Goal: Transaction & Acquisition: Purchase product/service

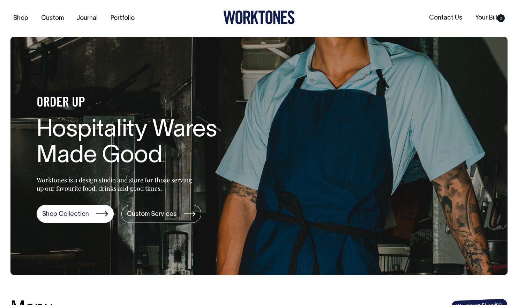
click at [439, 18] on link "Contact Us" at bounding box center [446, 18] width 39 height 12
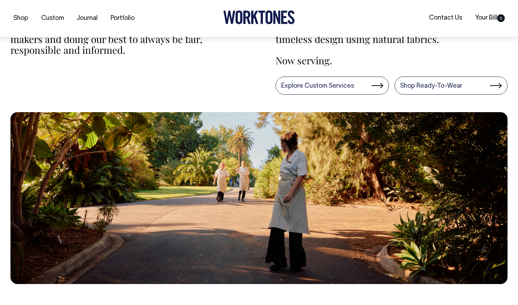
scroll to position [236, 0]
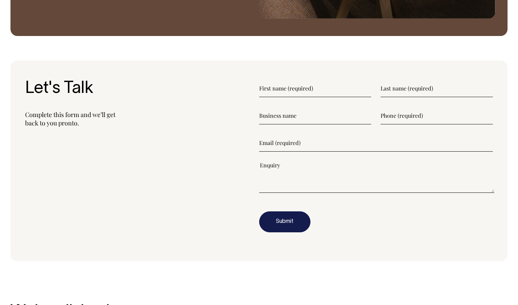
click at [291, 92] on input"] "text" at bounding box center [315, 88] width 112 height 17
type input"] "Ollie"
click at [431, 93] on input"] "text" at bounding box center [437, 88] width 112 height 17
type input"] "Mulhearn"
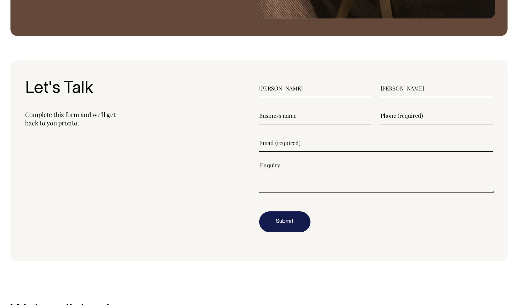
click at [309, 110] on input"] "text" at bounding box center [315, 115] width 112 height 17
type input"] "St Canice's Kitchen"
type input"] "0449094074"
type input"] "Ollie@stcanice.org.au"
click at [279, 184] on textarea"] at bounding box center [377, 176] width 236 height 31
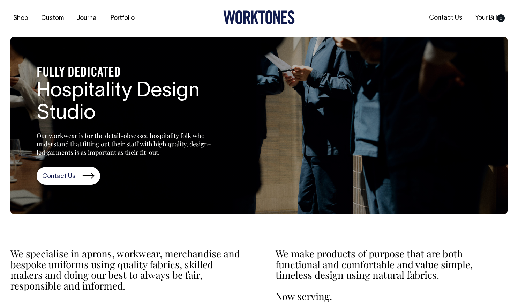
scroll to position [0, 0]
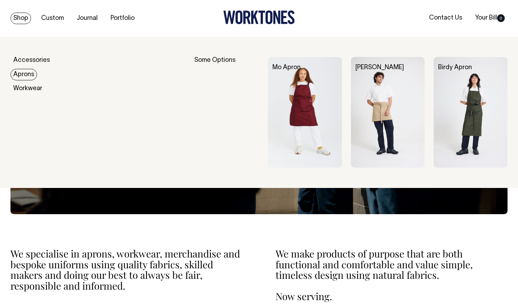
click at [19, 74] on link "Aprons" at bounding box center [23, 75] width 27 height 12
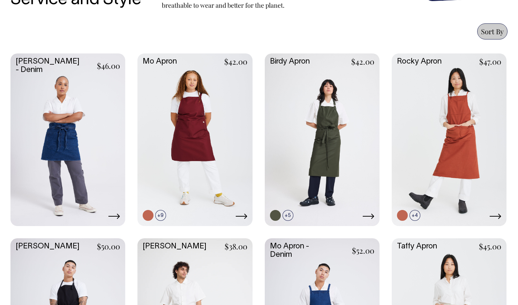
scroll to position [284, 0]
click at [167, 81] on link at bounding box center [195, 138] width 115 height 171
click at [275, 119] on link at bounding box center [322, 138] width 115 height 171
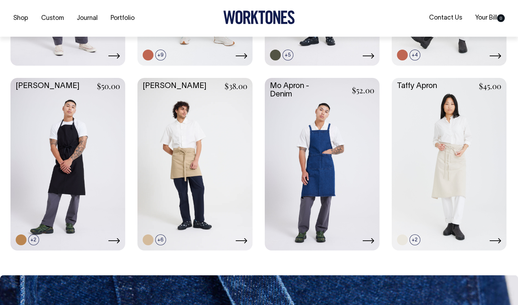
click at [79, 177] on link at bounding box center [67, 163] width 115 height 171
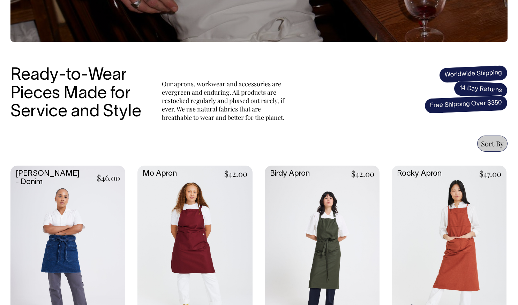
scroll to position [172, 0]
click at [411, 97] on div "Ready-to-Wear Pieces Made for Service and Style Our aprons, workwear and access…" at bounding box center [258, 93] width 497 height 55
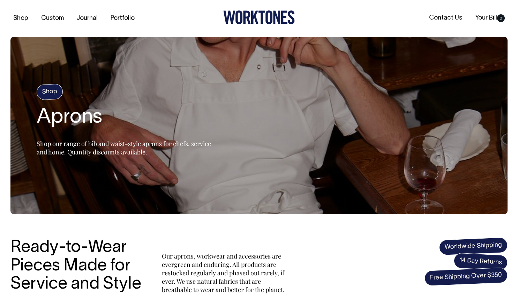
scroll to position [0, 0]
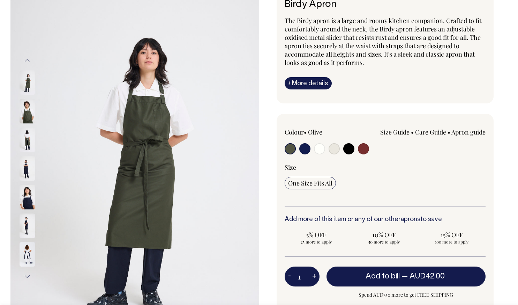
scroll to position [55, 0]
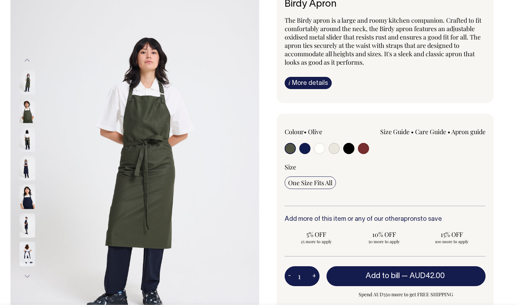
click at [23, 84] on img at bounding box center [28, 82] width 16 height 24
click at [27, 114] on img at bounding box center [28, 111] width 16 height 24
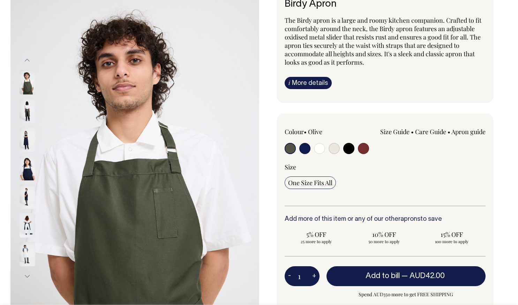
click at [26, 114] on img at bounding box center [28, 111] width 16 height 24
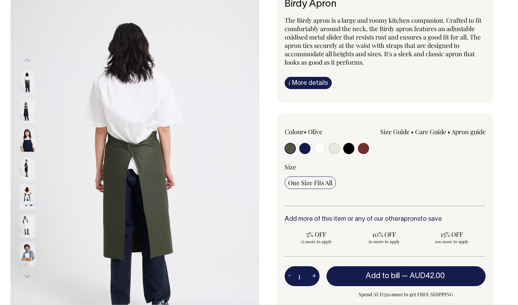
click at [26, 114] on img at bounding box center [28, 111] width 16 height 24
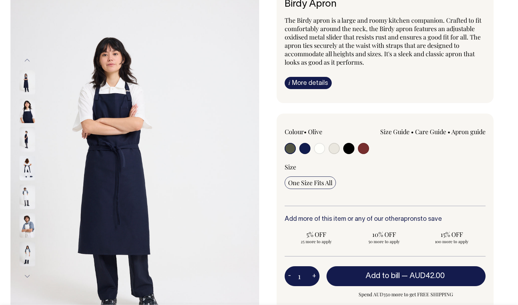
click at [26, 114] on img at bounding box center [28, 111] width 16 height 24
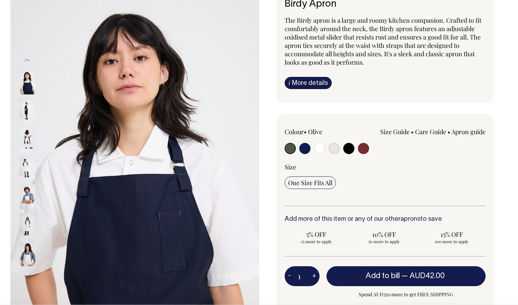
click at [26, 114] on img at bounding box center [28, 111] width 16 height 24
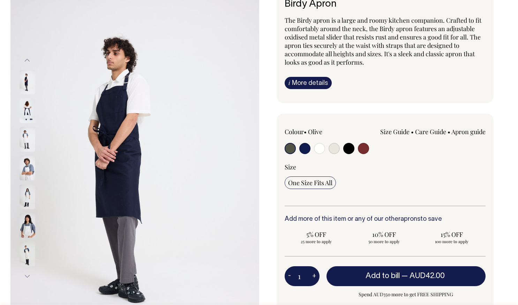
click at [26, 114] on img at bounding box center [28, 111] width 16 height 24
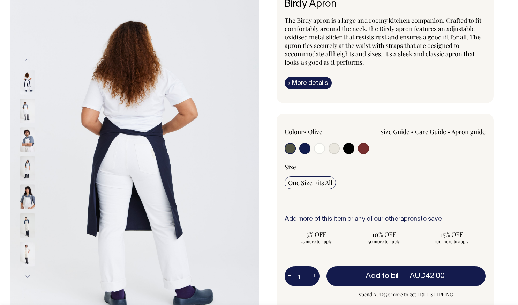
click at [26, 114] on img at bounding box center [28, 110] width 16 height 24
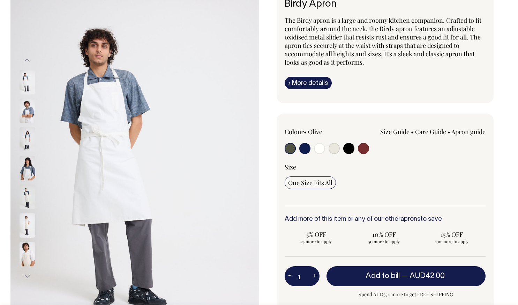
click at [26, 114] on img at bounding box center [28, 111] width 16 height 24
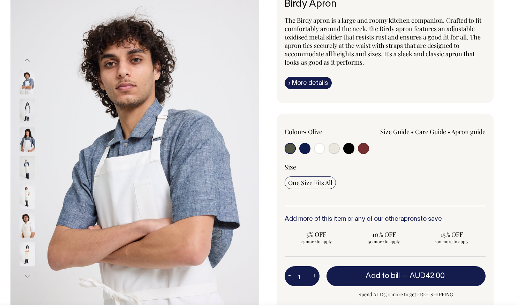
click at [26, 114] on img at bounding box center [28, 111] width 16 height 24
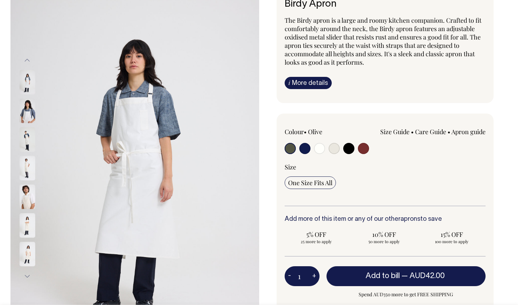
click at [26, 114] on img at bounding box center [28, 111] width 16 height 24
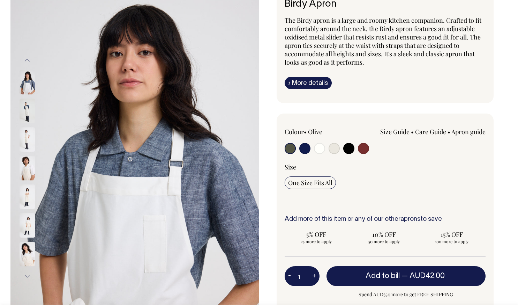
click at [26, 114] on img at bounding box center [28, 111] width 16 height 24
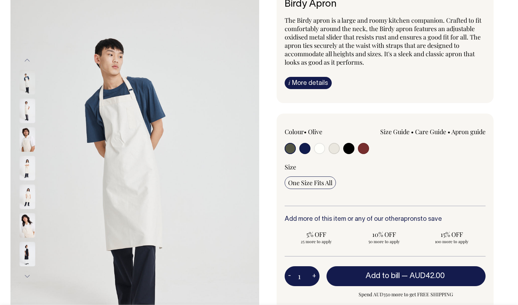
click at [26, 114] on img at bounding box center [28, 111] width 16 height 24
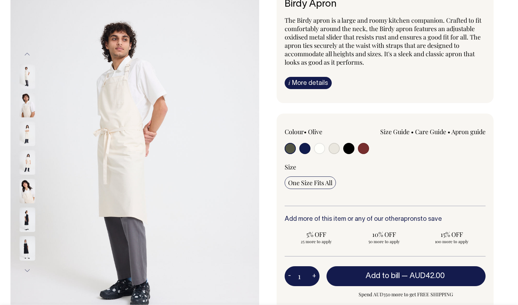
click at [347, 148] on input "radio" at bounding box center [348, 148] width 11 height 11
radio input "true"
select select "Black"
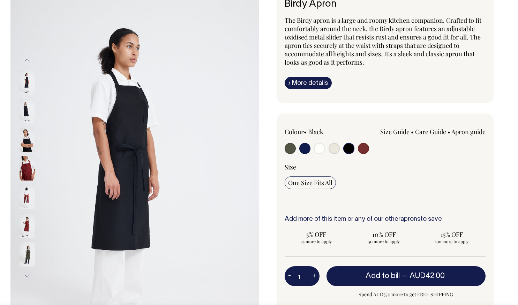
click at [303, 148] on input "radio" at bounding box center [305, 148] width 11 height 11
radio input "true"
select select "Dark Navy"
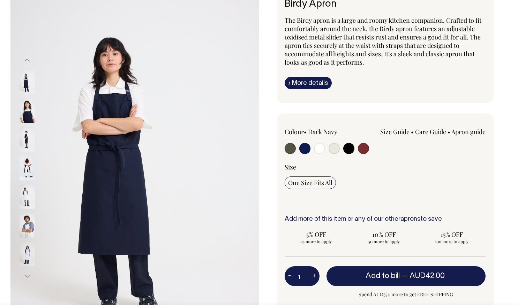
click at [349, 148] on input "radio" at bounding box center [348, 148] width 11 height 11
radio input "true"
select select "Black"
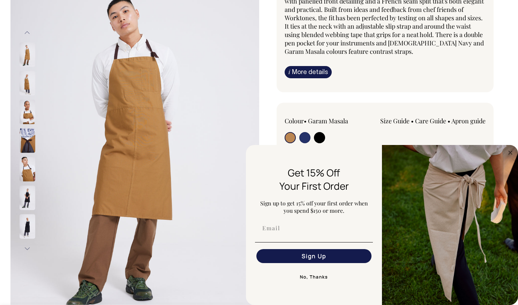
scroll to position [83, 0]
click at [314, 275] on button "No, Thanks" at bounding box center [314, 277] width 118 height 14
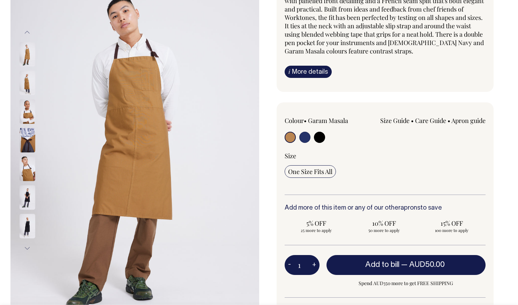
click at [29, 57] on img at bounding box center [28, 54] width 16 height 24
click at [26, 81] on img at bounding box center [28, 83] width 16 height 24
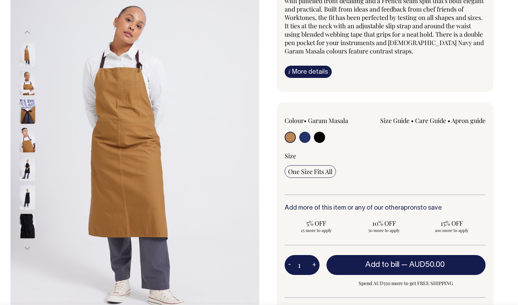
click at [26, 103] on img at bounding box center [28, 111] width 16 height 24
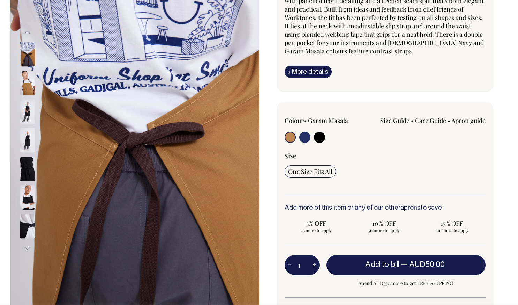
click at [28, 110] on img at bounding box center [28, 111] width 16 height 24
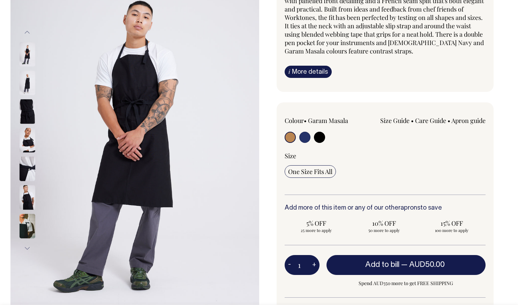
click at [28, 110] on img at bounding box center [28, 111] width 16 height 24
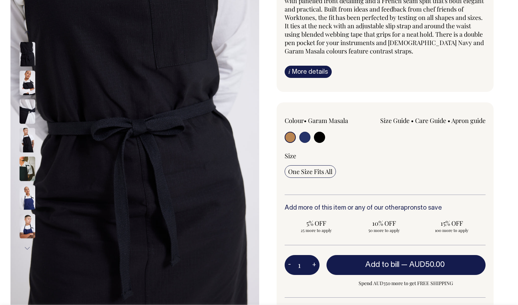
click at [28, 119] on img at bounding box center [28, 111] width 16 height 24
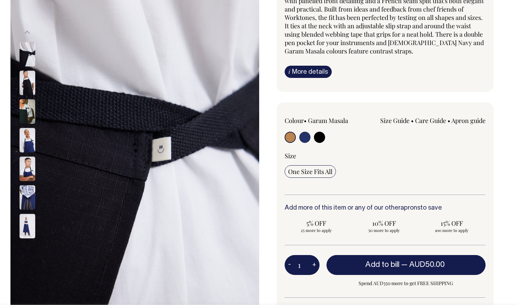
click at [28, 119] on img at bounding box center [28, 111] width 16 height 24
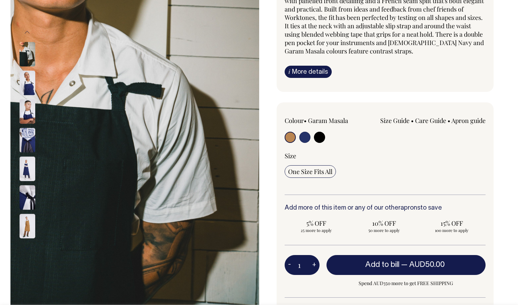
click at [28, 119] on img at bounding box center [28, 111] width 16 height 24
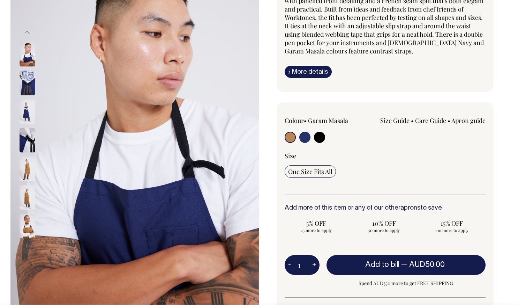
click at [28, 119] on img at bounding box center [28, 111] width 16 height 24
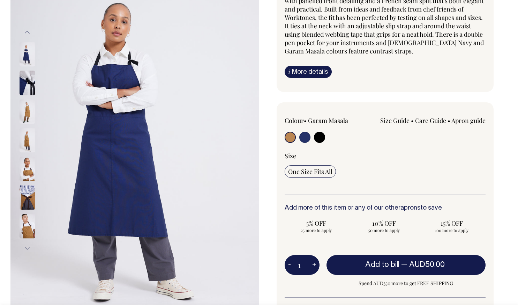
click at [28, 119] on img at bounding box center [28, 111] width 16 height 24
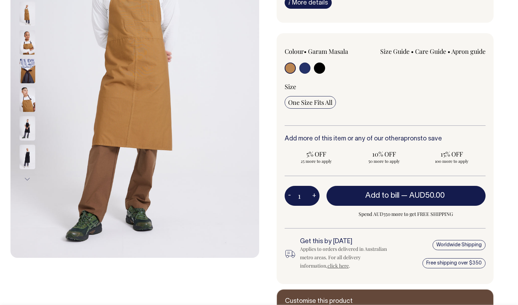
scroll to position [153, 0]
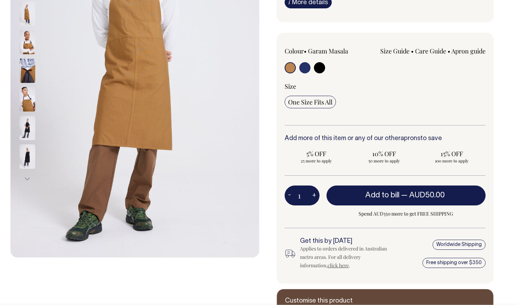
click at [25, 160] on img at bounding box center [28, 157] width 16 height 24
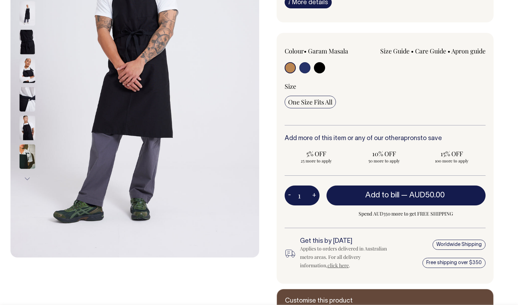
click at [23, 78] on img at bounding box center [28, 71] width 16 height 24
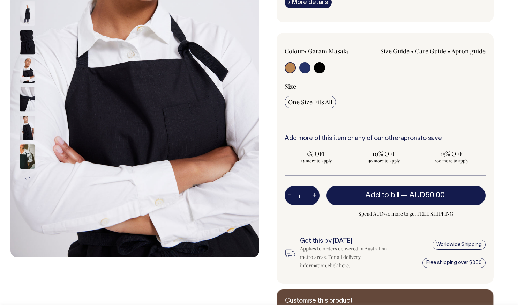
click at [25, 47] on div at bounding box center [36, 214] width 35 height 1174
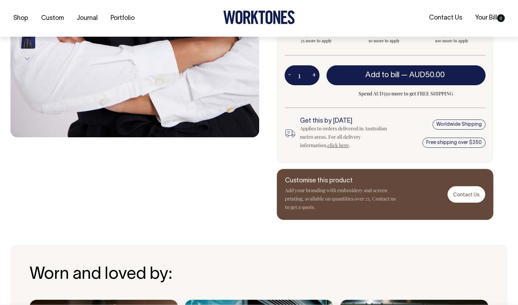
scroll to position [273, 0]
